Goal: Task Accomplishment & Management: Use online tool/utility

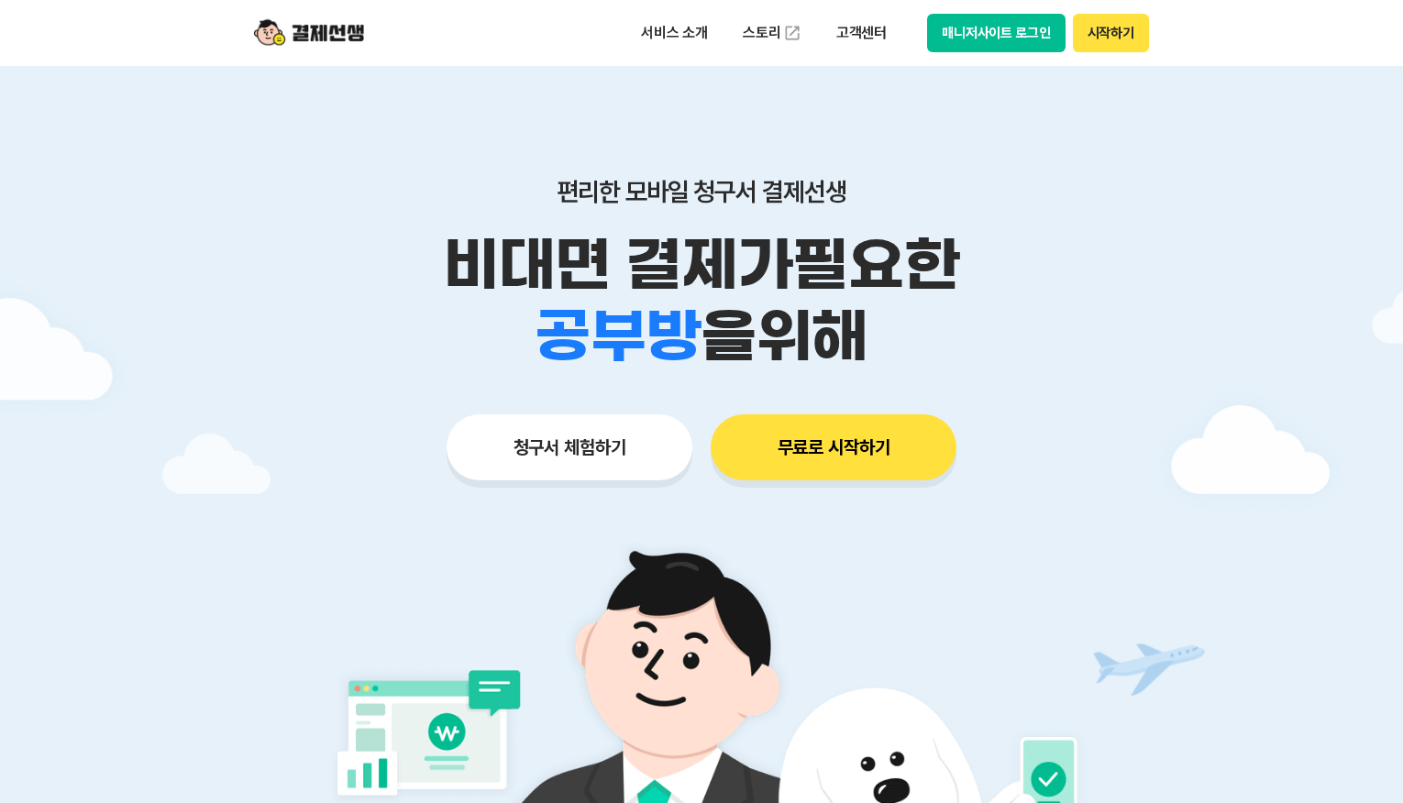
click at [328, 36] on img at bounding box center [309, 33] width 110 height 35
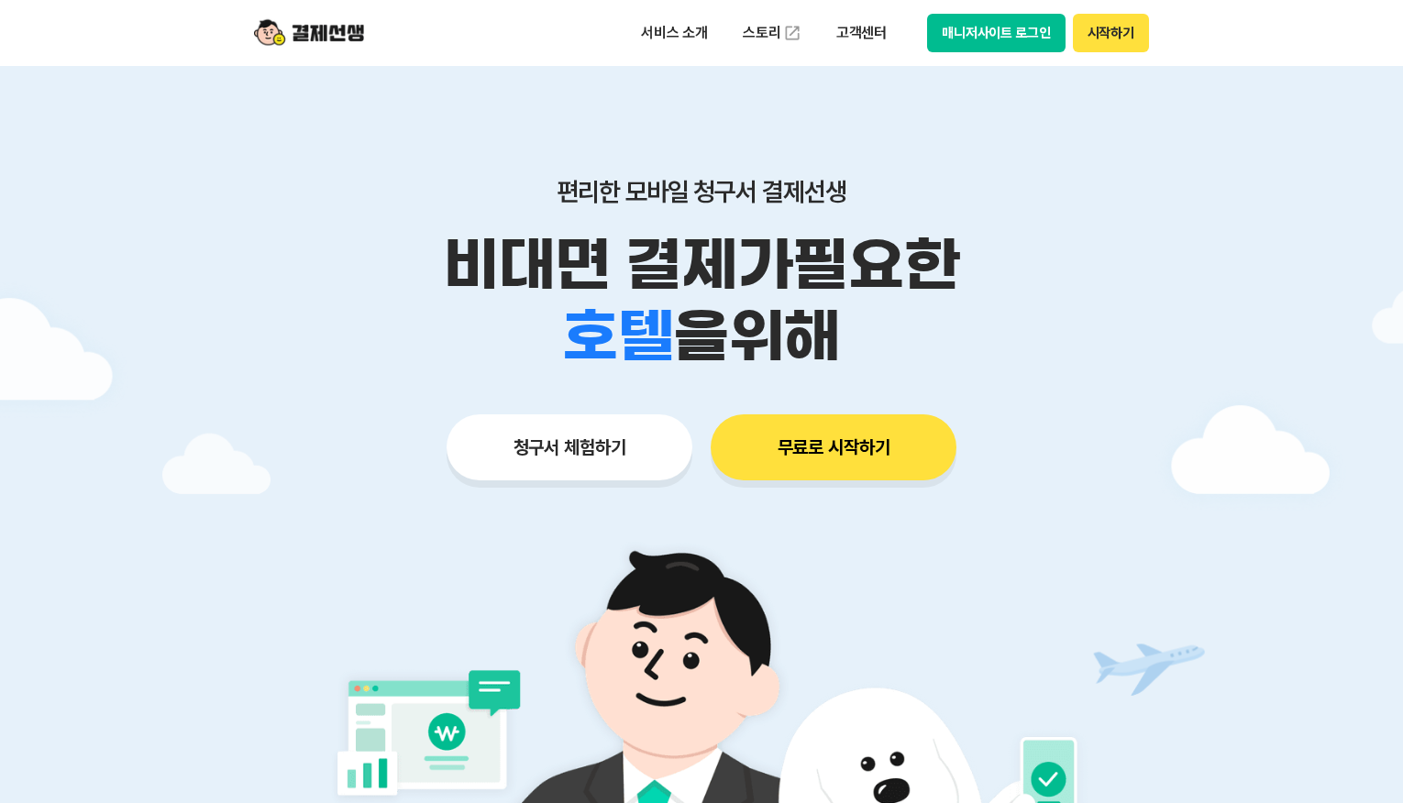
click at [328, 36] on img at bounding box center [309, 33] width 110 height 35
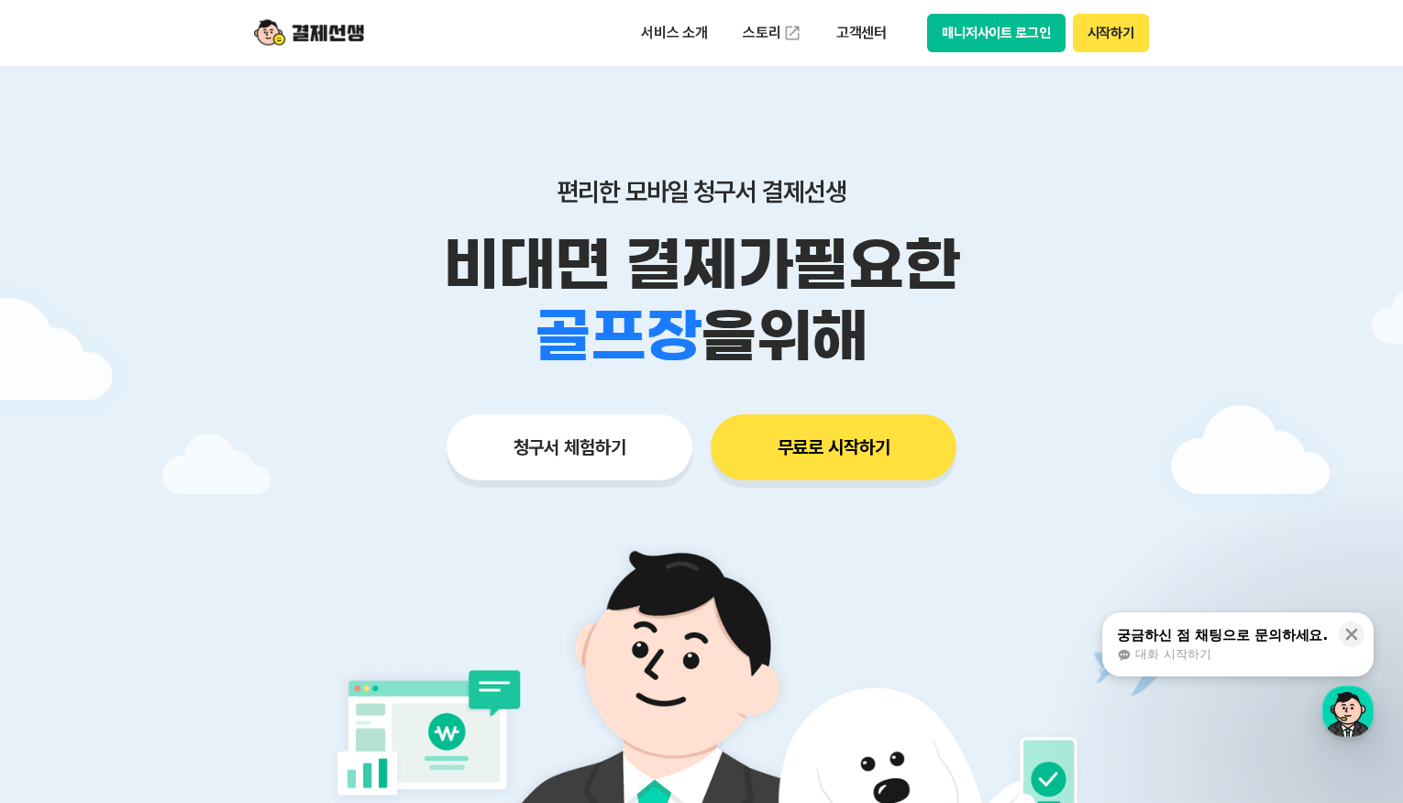
click at [1121, 51] on button "시작하기" at bounding box center [1111, 33] width 76 height 39
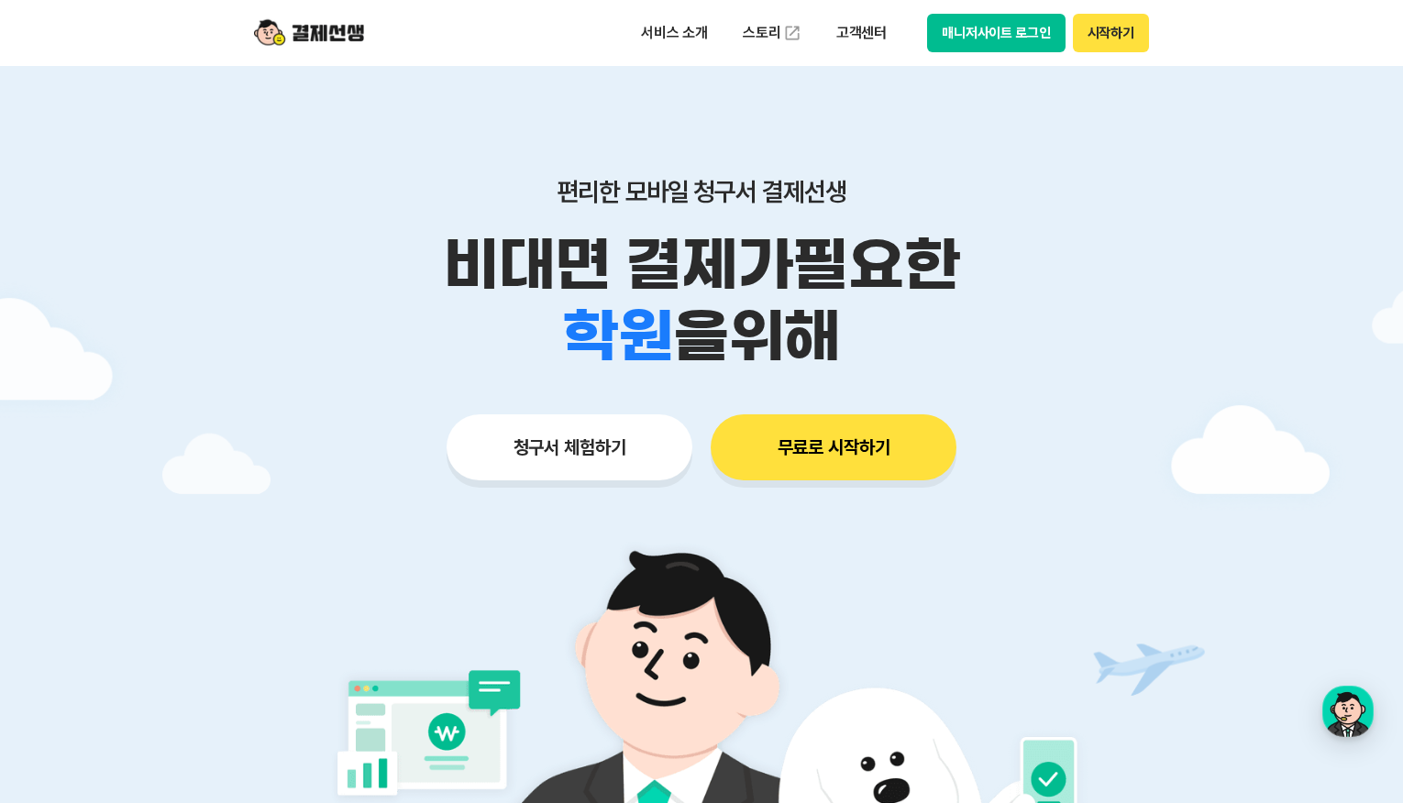
click at [794, 448] on button "무료로 시작하기" at bounding box center [834, 448] width 246 height 66
click at [983, 36] on button "매니저사이트 로그인" at bounding box center [996, 33] width 138 height 39
